Goal: Navigation & Orientation: Find specific page/section

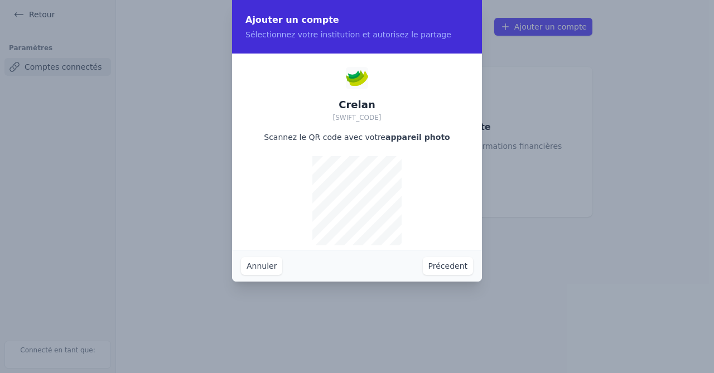
click at [275, 265] on button "Annuler" at bounding box center [261, 266] width 41 height 18
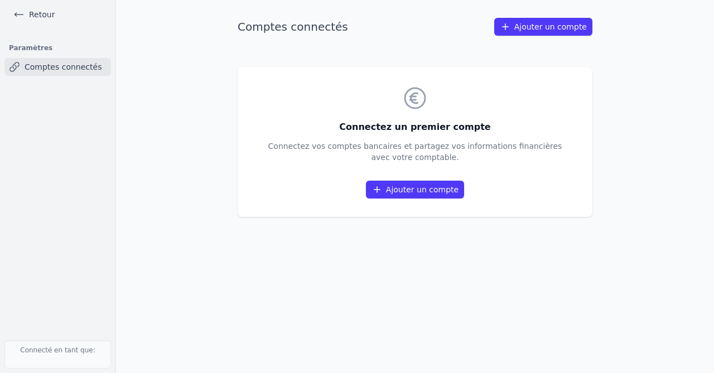
click at [40, 17] on link "Retour" at bounding box center [34, 15] width 50 height 16
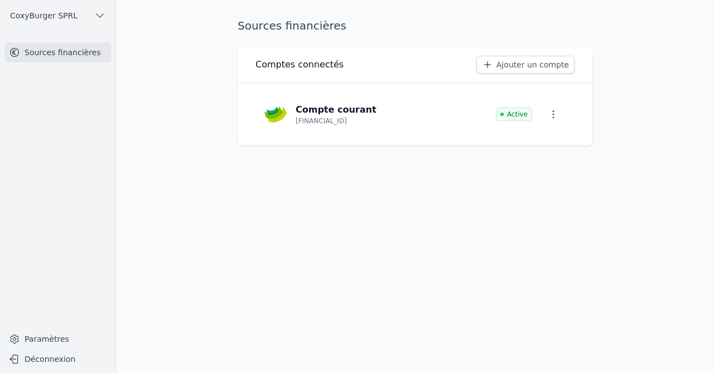
click at [558, 117] on icon "button" at bounding box center [553, 114] width 11 height 11
click at [550, 140] on span "Paramètres" at bounding box center [542, 139] width 45 height 11
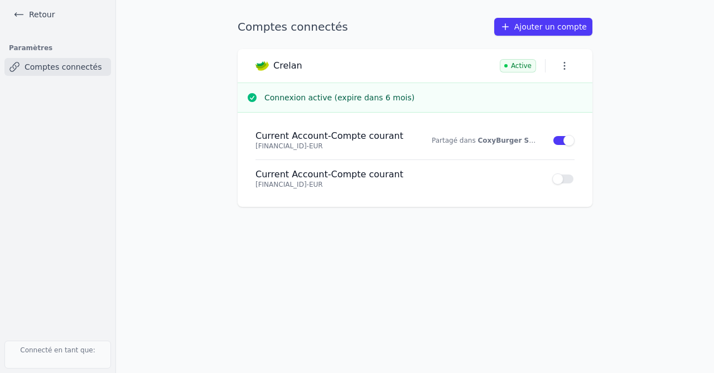
click at [47, 13] on link "Retour" at bounding box center [34, 15] width 50 height 16
